Goal: Communication & Community: Answer question/provide support

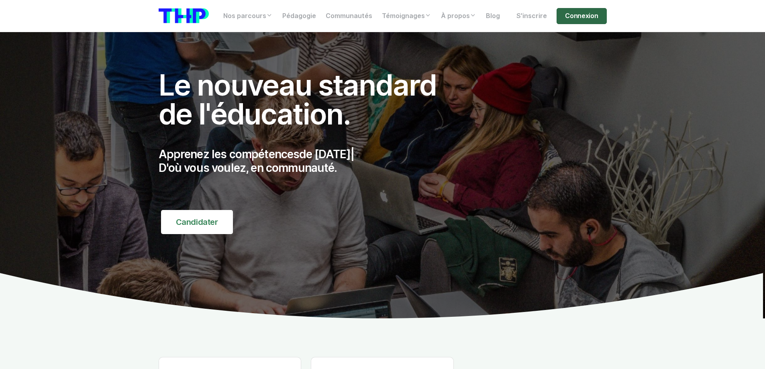
click at [579, 22] on link "Connexion" at bounding box center [582, 16] width 50 height 16
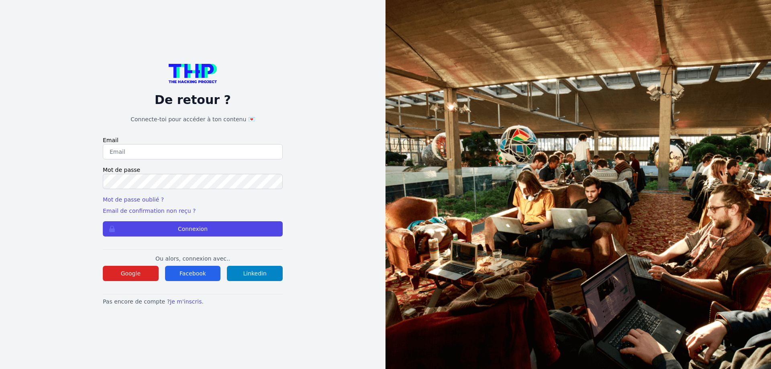
click at [135, 148] on input "email" at bounding box center [193, 151] width 180 height 15
type input "lilian.h.l.muller@gmail.com"
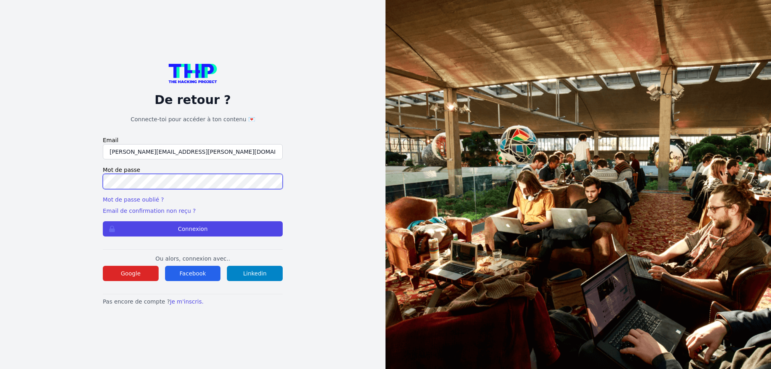
click at [103, 221] on button "Connexion" at bounding box center [193, 228] width 180 height 15
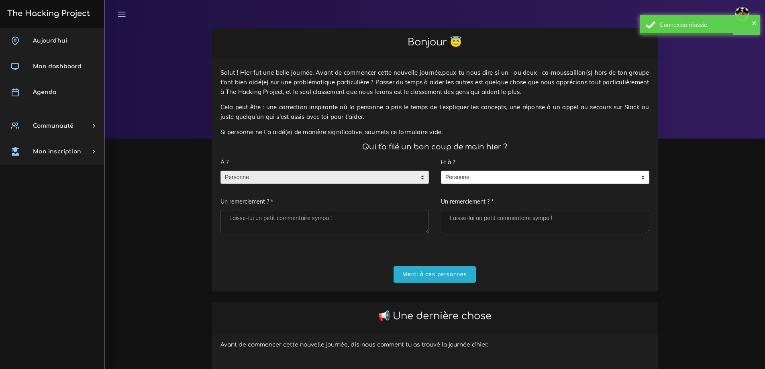
click at [261, 180] on span "Personne" at bounding box center [319, 177] width 196 height 13
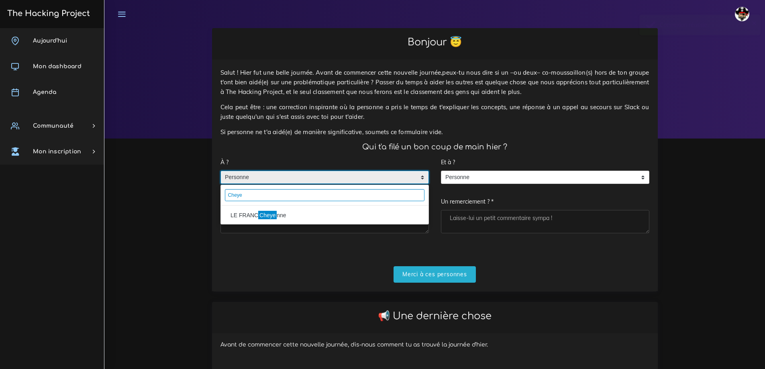
type input "Cheye"
click at [249, 216] on li "LE FRANC Cheye nne" at bounding box center [325, 215] width 208 height 13
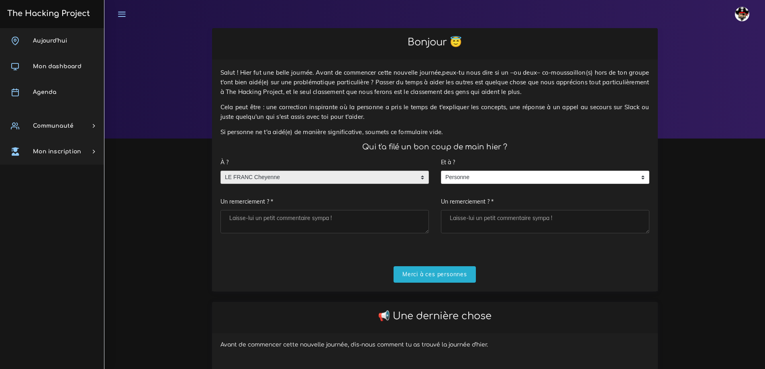
click at [257, 221] on textarea "Un remerciement ? *" at bounding box center [325, 221] width 208 height 23
type textarea "Merci beaucoup pour l'échange"
click at [438, 272] on input "Merci à ces personnes" at bounding box center [435, 274] width 82 height 16
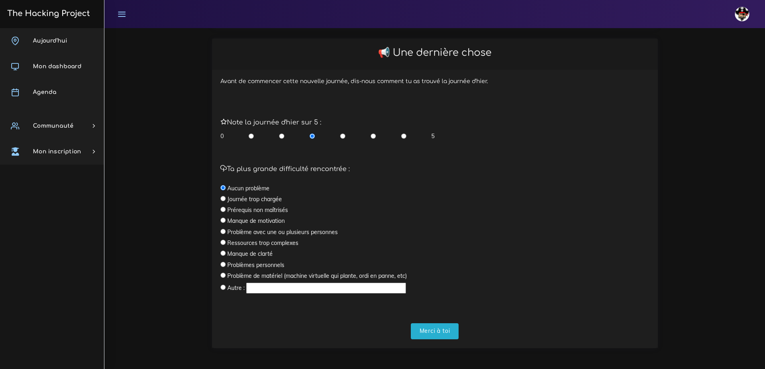
scroll to position [167, 0]
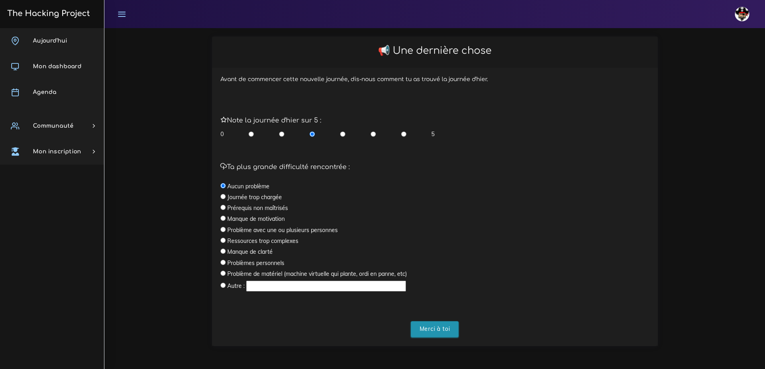
click at [449, 329] on input "Merci à toi" at bounding box center [435, 329] width 48 height 16
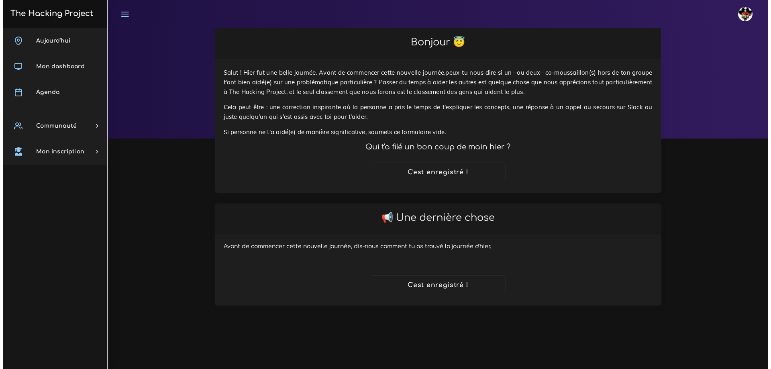
scroll to position [0, 0]
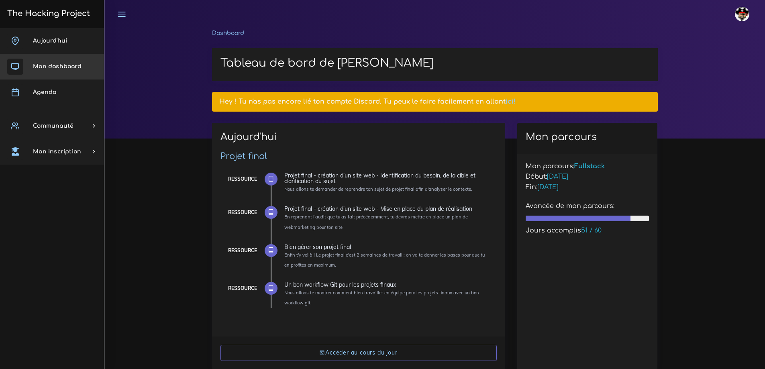
click at [45, 66] on span "Mon dashboard" at bounding box center [57, 66] width 49 height 6
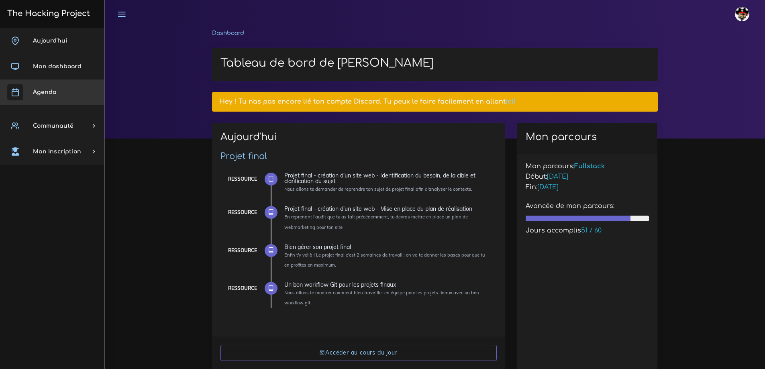
click at [59, 92] on link "Agenda" at bounding box center [52, 93] width 104 height 26
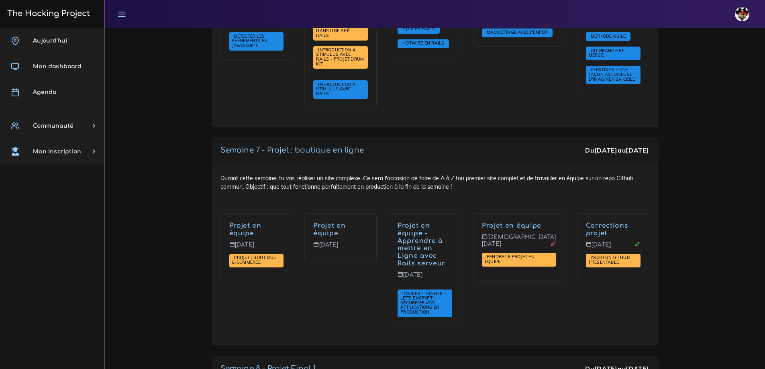
scroll to position [2531, 0]
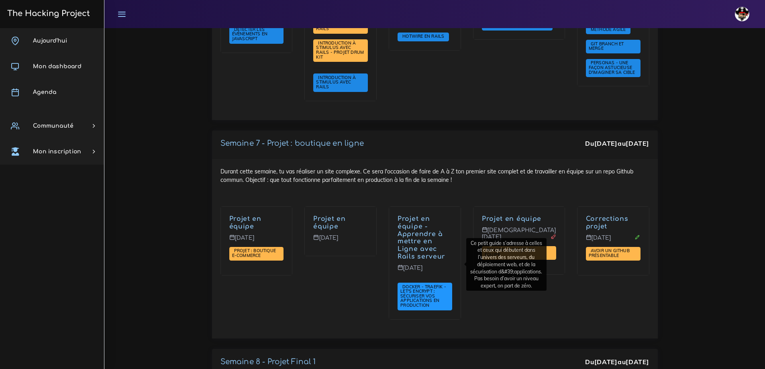
click at [432, 284] on span "Docker - Traefik - Let's Encrypt : sécuriser vos applications en production" at bounding box center [424, 296] width 46 height 24
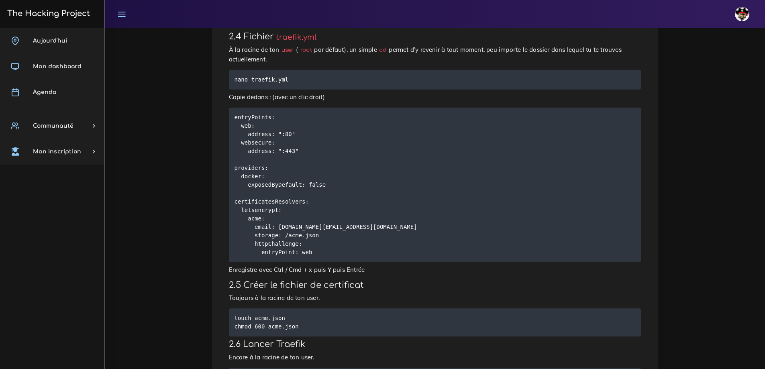
scroll to position [1760, 0]
